Goal: Use online tool/utility: Utilize a website feature to perform a specific function

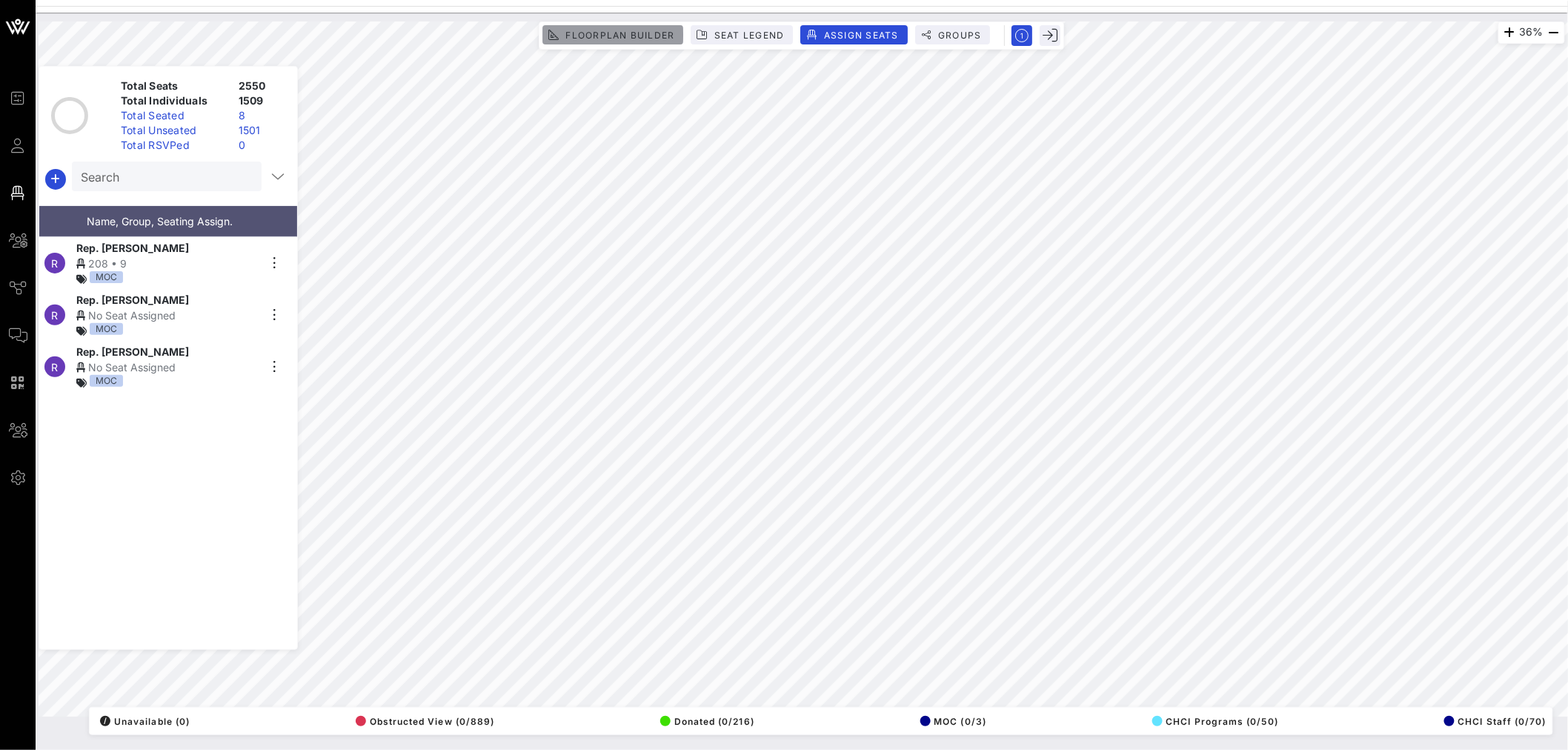
click at [590, 33] on span "Floorplan Builder" at bounding box center [619, 35] width 110 height 11
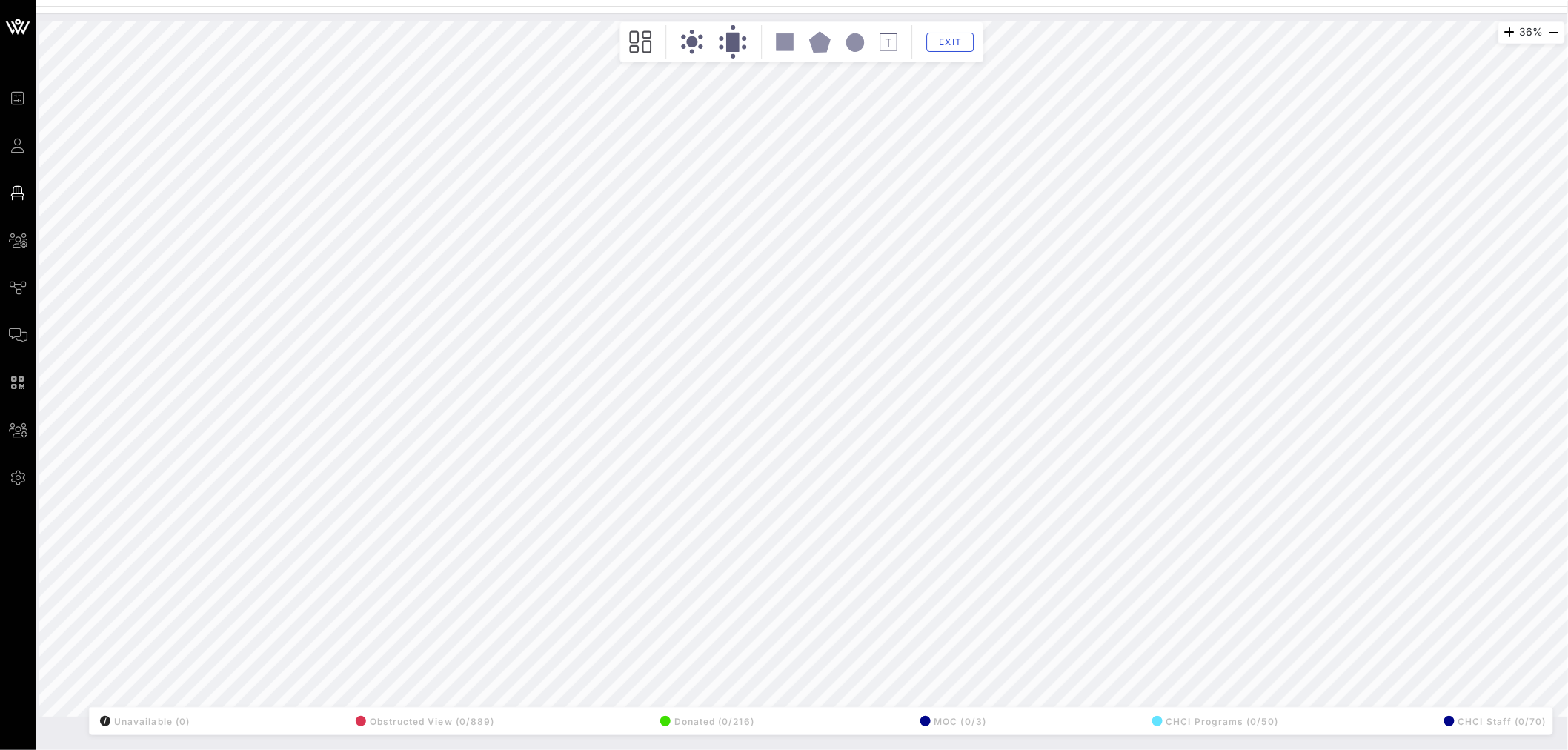
click at [973, 727] on div "MOC (0/3)" at bounding box center [952, 721] width 71 height 20
click at [1470, 718] on div "CHCI Staff (0/70)" at bounding box center [1493, 721] width 107 height 20
click at [943, 40] on span "Exit" at bounding box center [951, 42] width 28 height 11
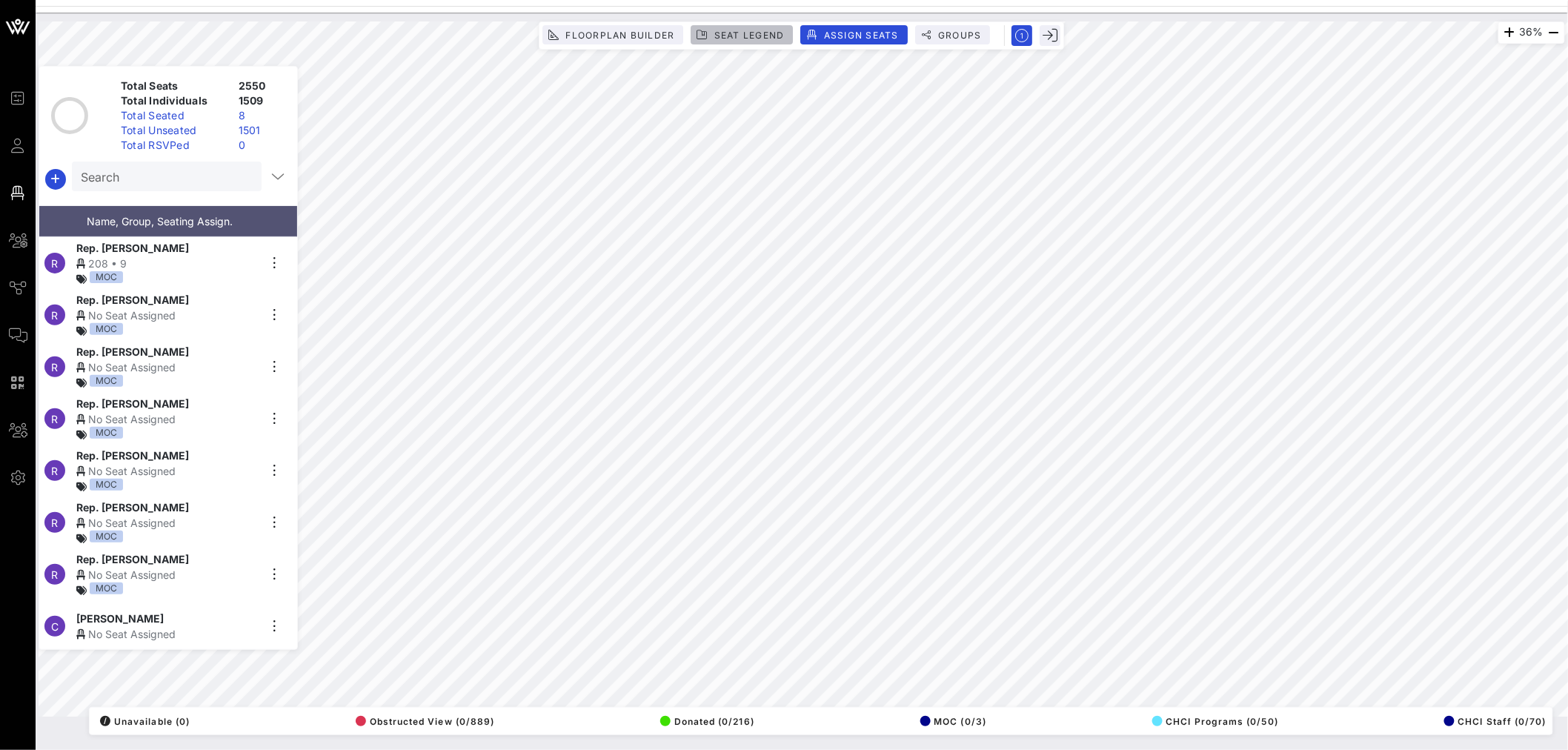
click at [723, 35] on span "Seat Legend" at bounding box center [750, 35] width 71 height 11
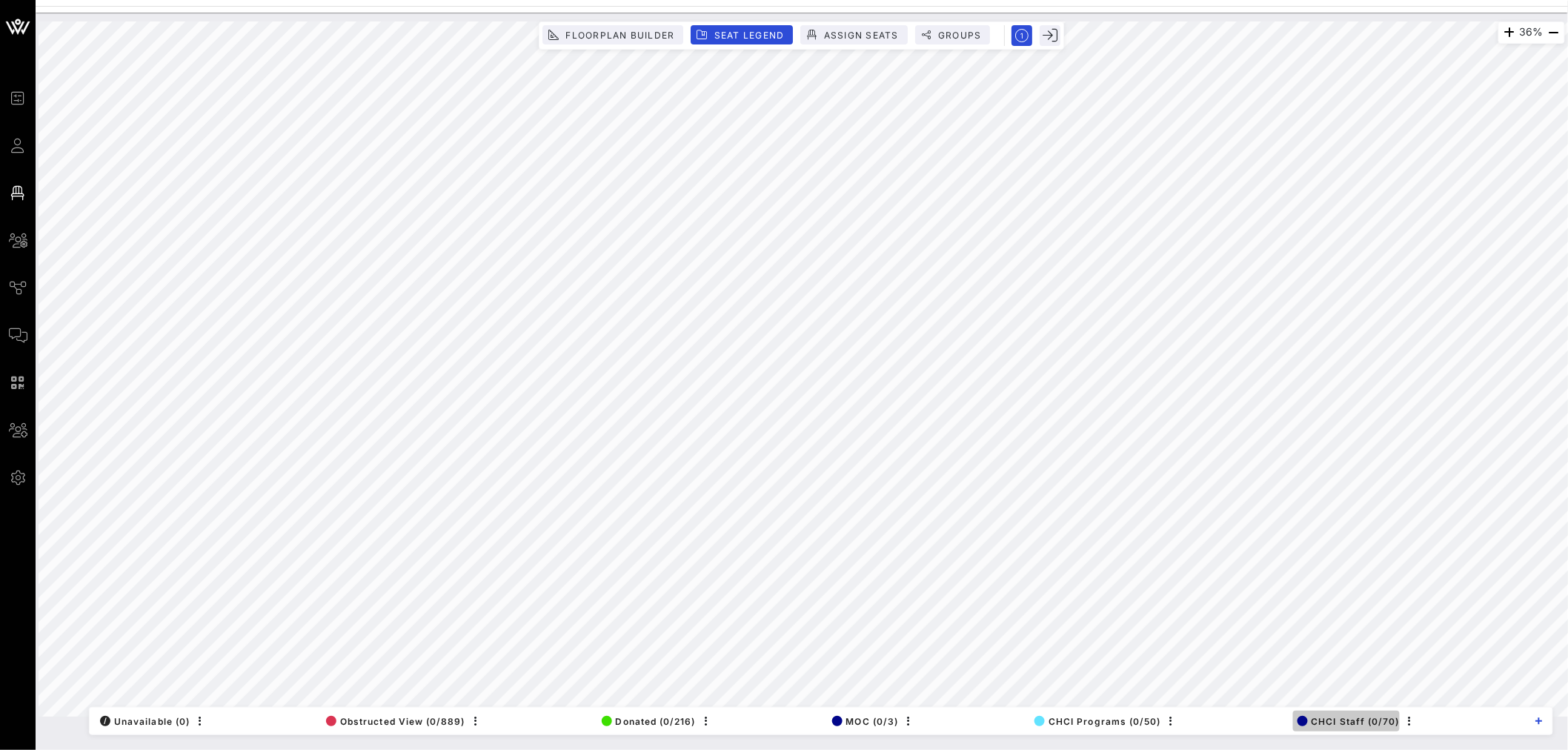
click at [1354, 722] on span "CHCI Staff (0/70)" at bounding box center [1348, 721] width 102 height 11
click at [1408, 719] on icon "button" at bounding box center [1410, 721] width 18 height 18
click at [1435, 694] on div "Edit" at bounding box center [1430, 697] width 29 height 12
type input "CHCI Staff"
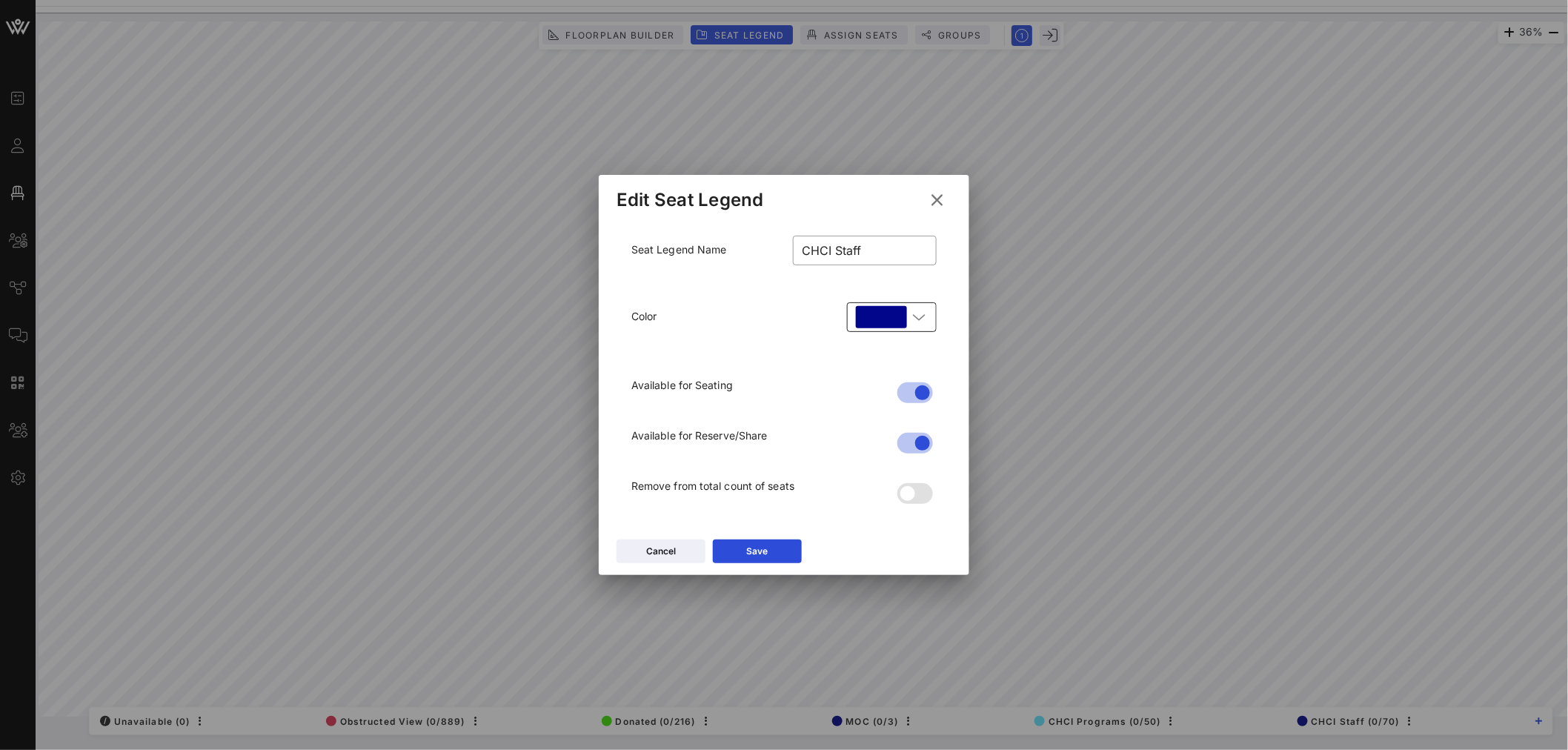
click at [923, 324] on icon at bounding box center [919, 317] width 13 height 18
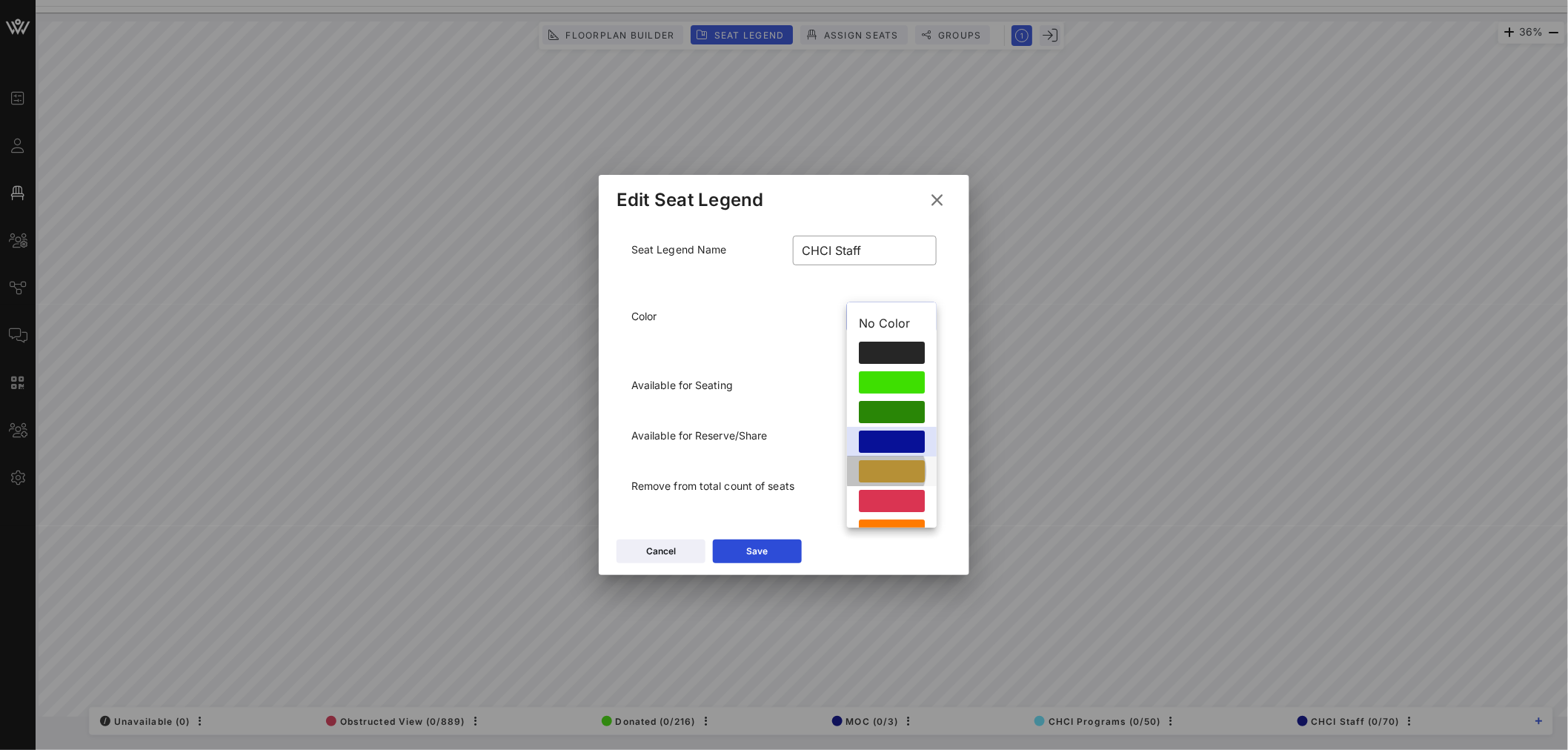
click at [884, 461] on div at bounding box center [892, 471] width 66 height 22
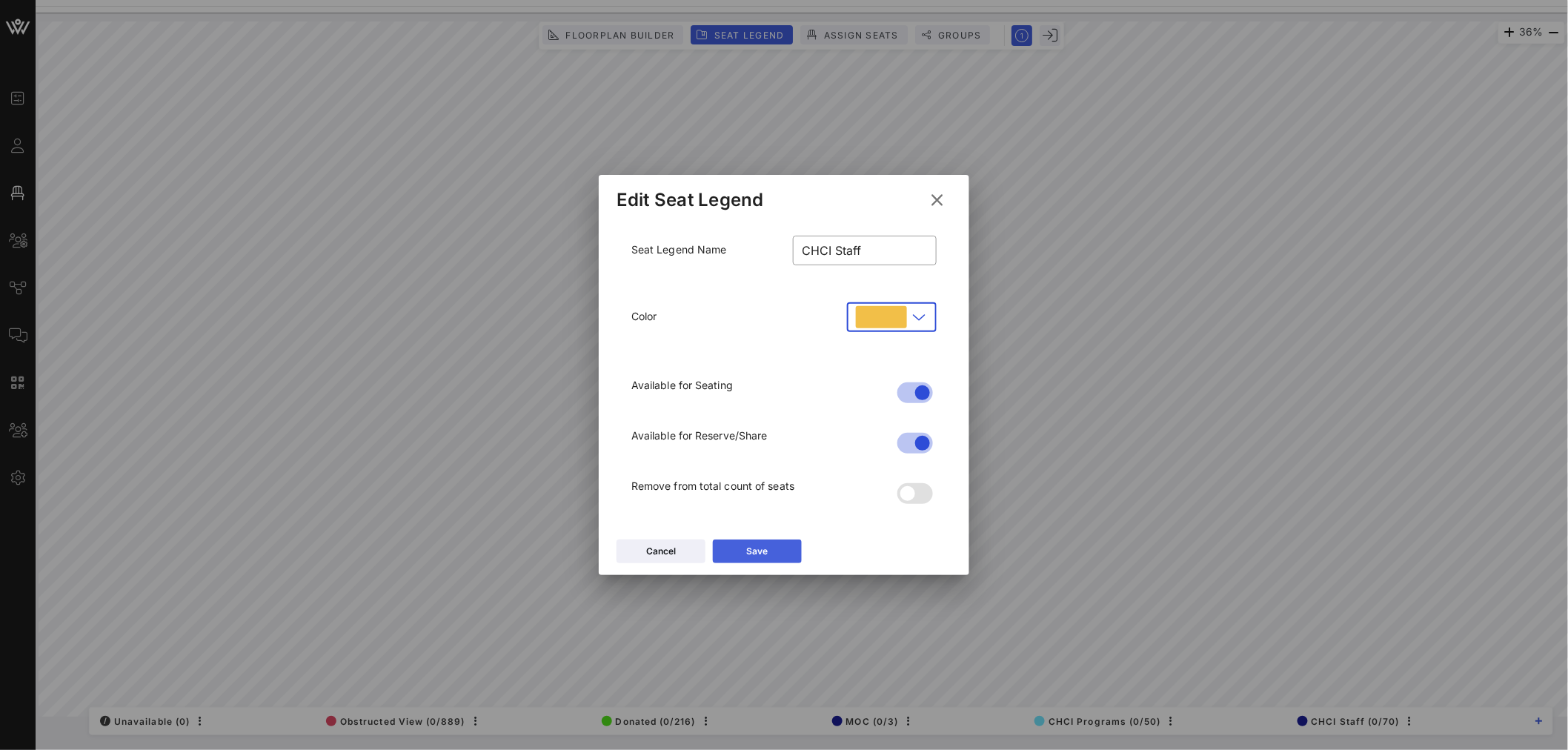
click at [766, 549] on div "Save" at bounding box center [758, 551] width 21 height 15
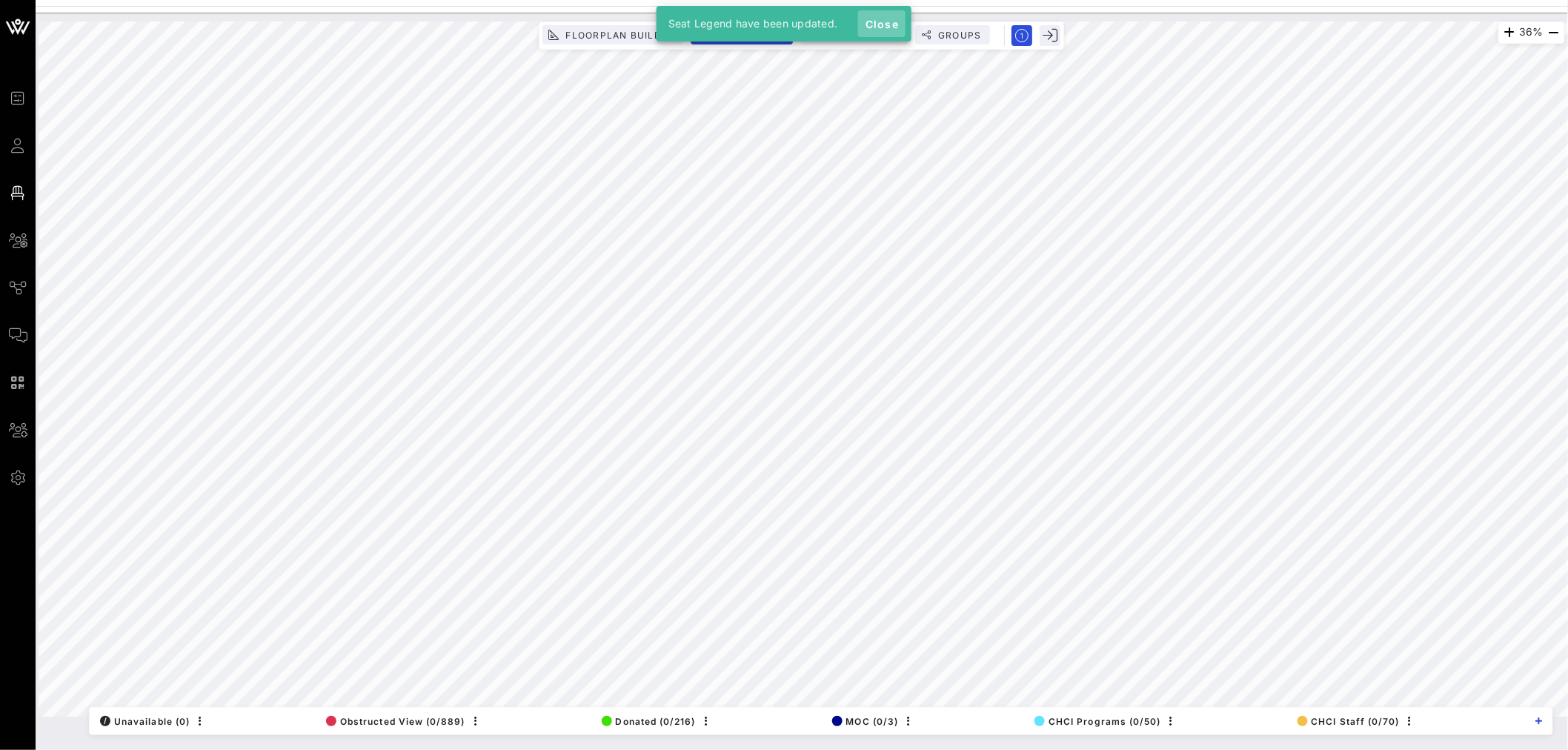
click at [872, 29] on span "Close" at bounding box center [882, 24] width 36 height 12
